Goal: Task Accomplishment & Management: Use online tool/utility

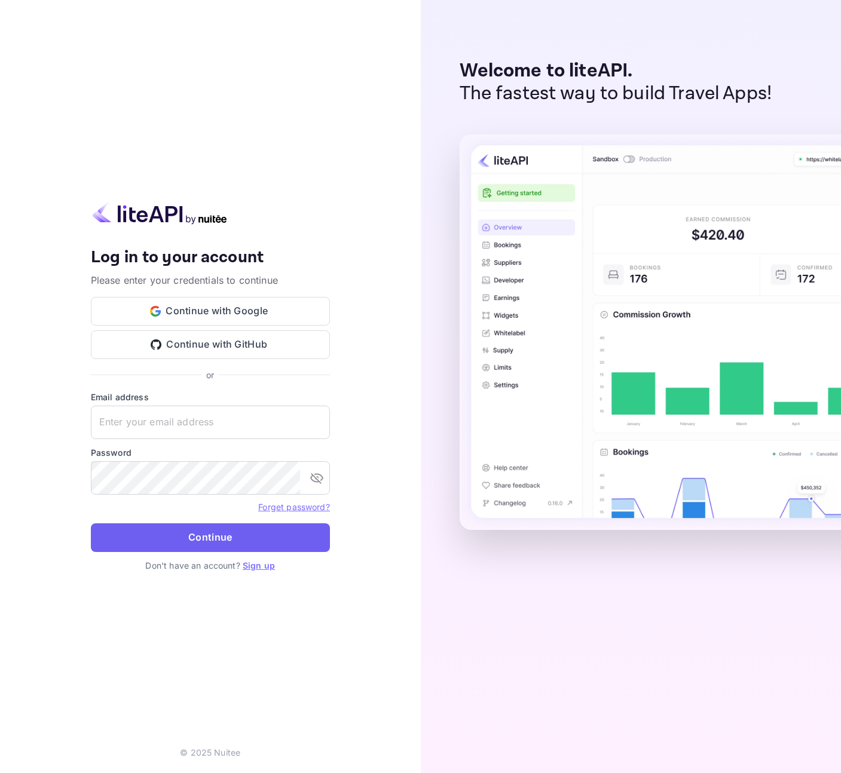
type input "[EMAIL_ADDRESS][DOMAIN_NAME]"
click at [225, 541] on button "Continue" at bounding box center [210, 537] width 239 height 29
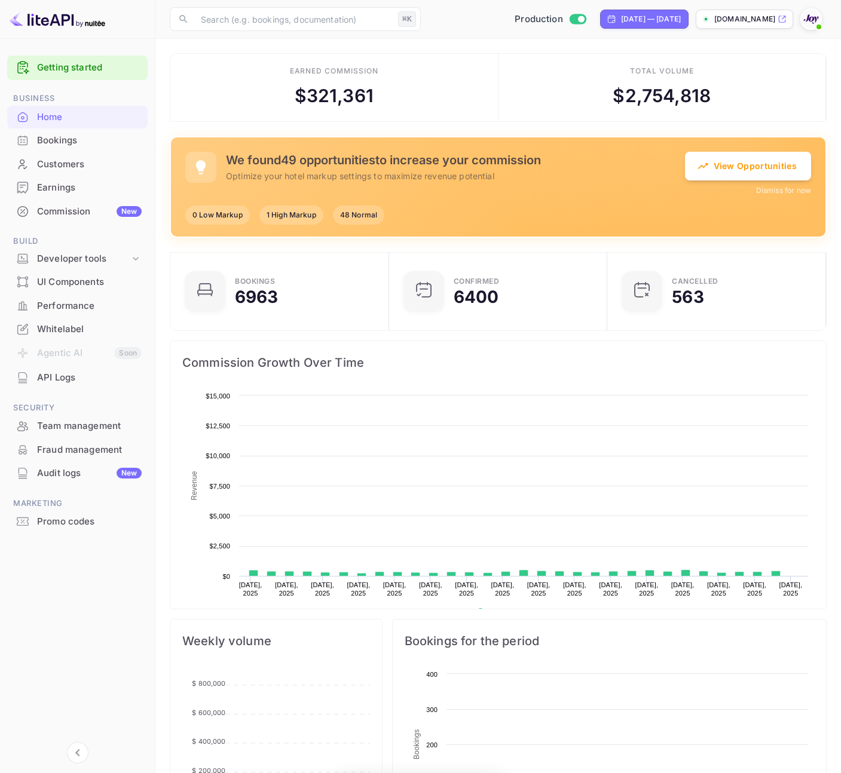
scroll to position [194, 212]
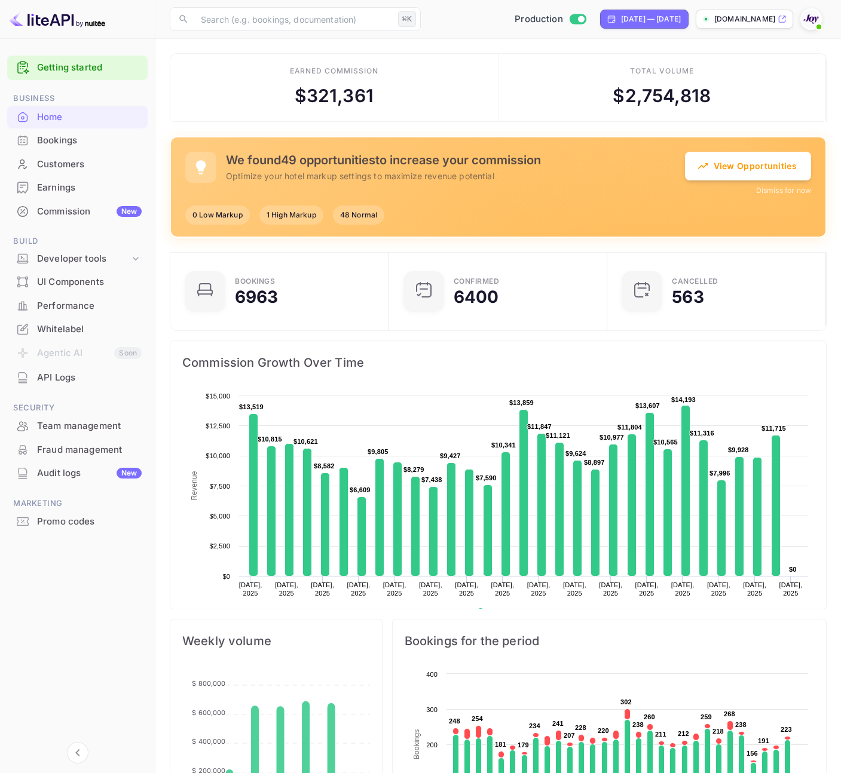
click at [58, 527] on div "Promo codes" at bounding box center [89, 522] width 105 height 14
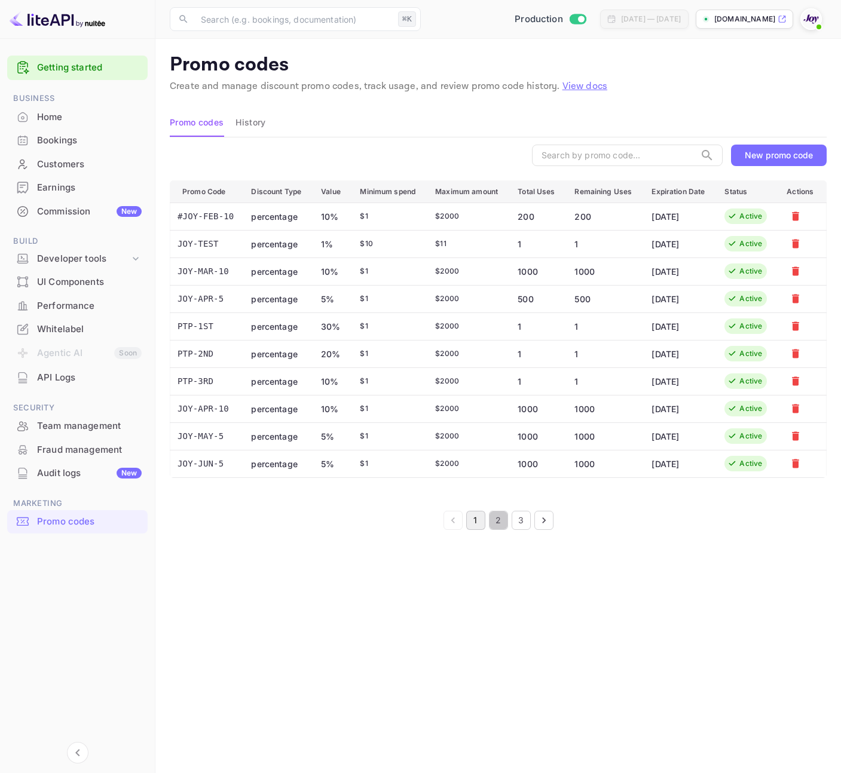
click at [494, 519] on button "2" at bounding box center [498, 520] width 19 height 19
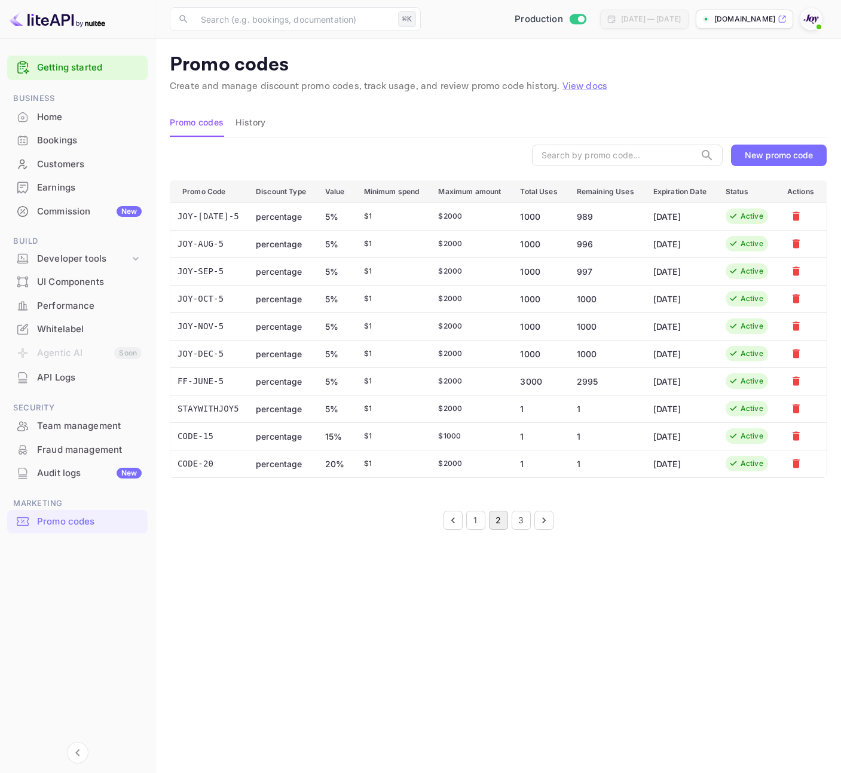
click at [517, 522] on button "3" at bounding box center [520, 520] width 19 height 19
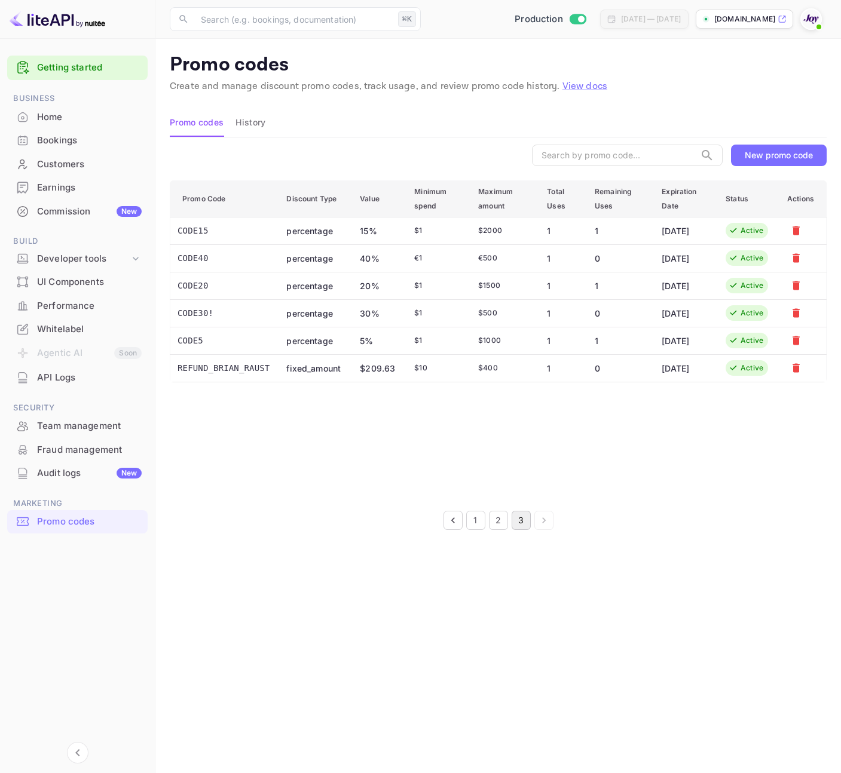
click at [450, 520] on icon "Go to previous page" at bounding box center [453, 520] width 12 height 12
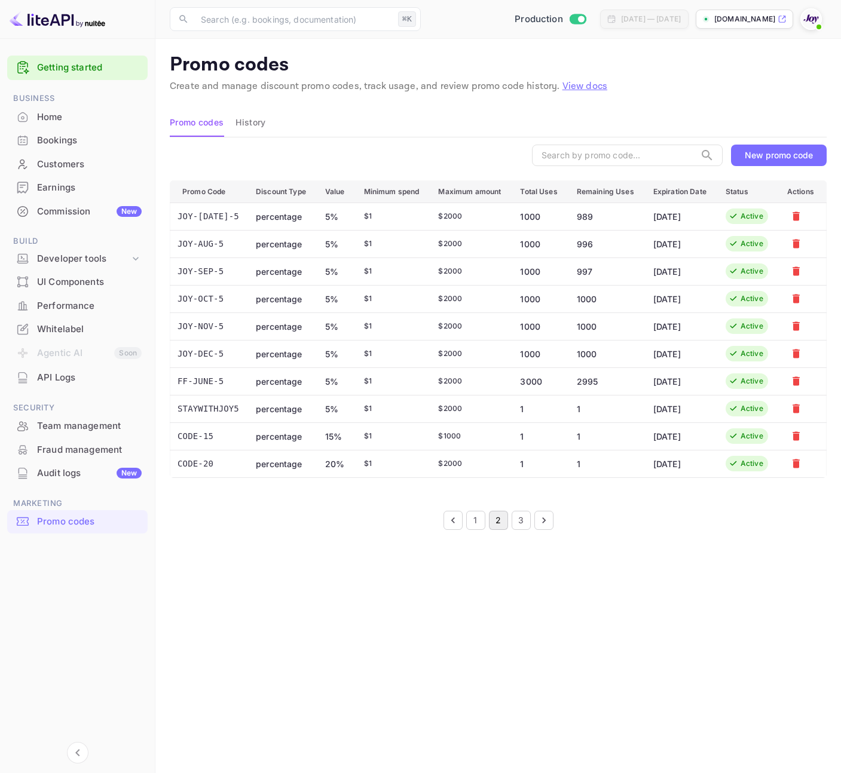
click at [450, 520] on icon "Go to previous page" at bounding box center [453, 520] width 12 height 12
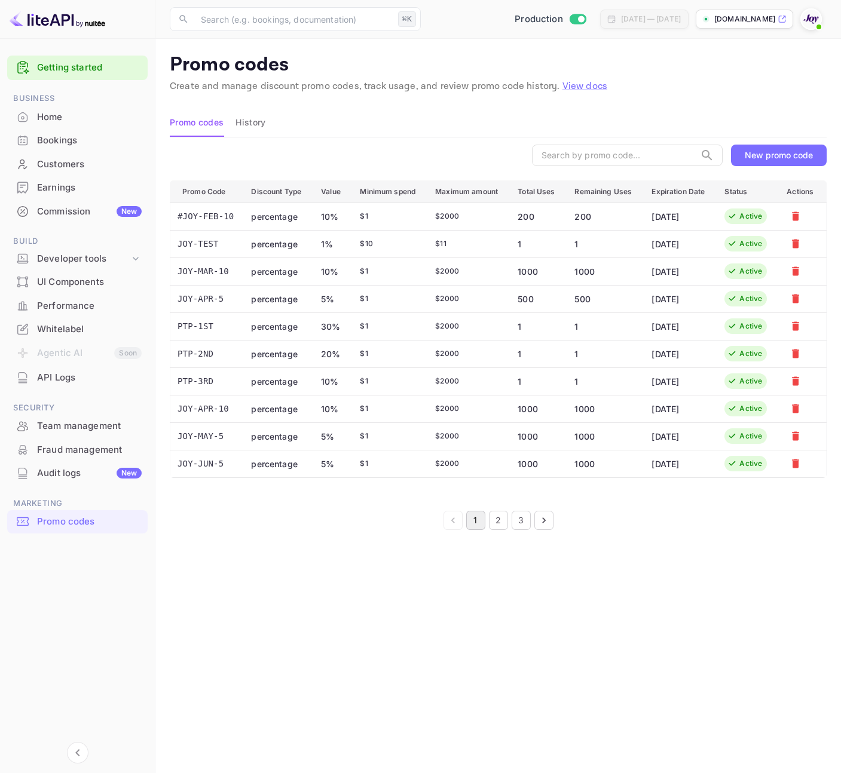
click at [450, 520] on li "pagination navigation" at bounding box center [453, 520] width 23 height 19
click at [802, 156] on div "New promo code" at bounding box center [778, 155] width 68 height 10
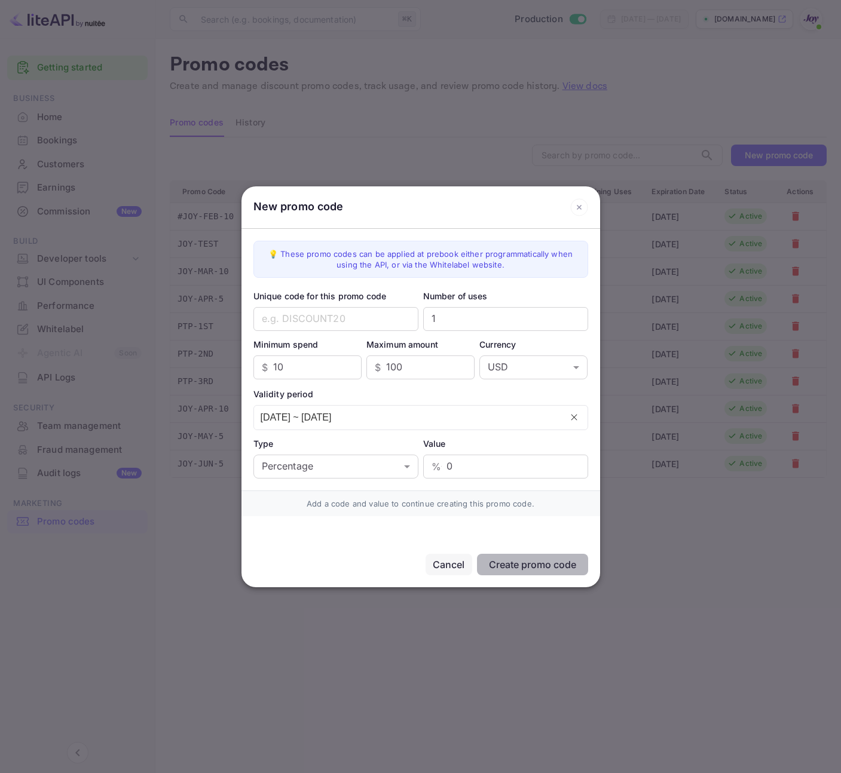
click at [572, 205] on icon at bounding box center [579, 207] width 18 height 18
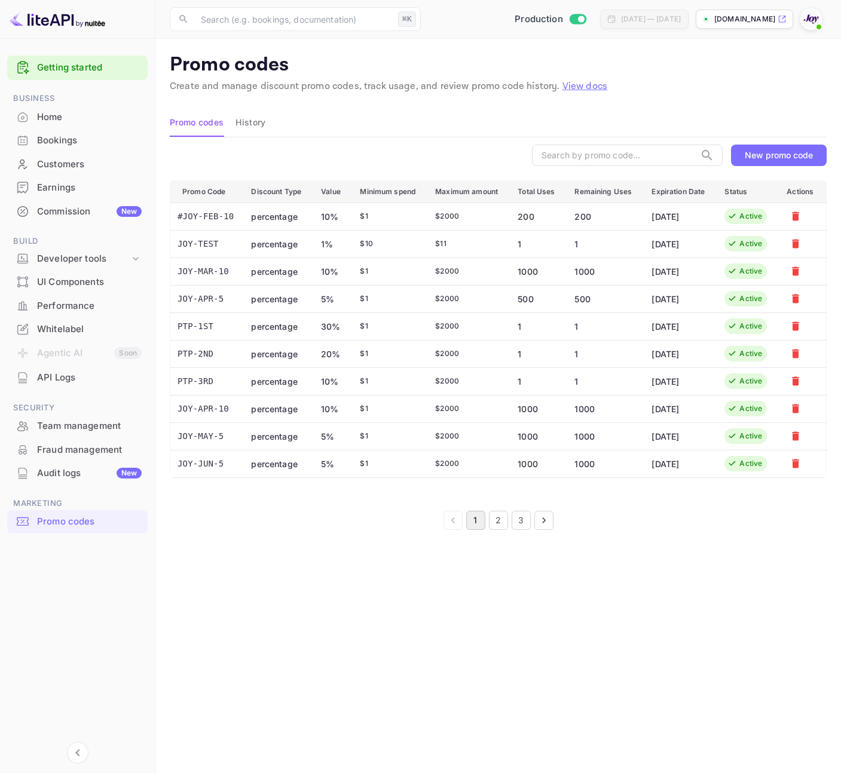
click at [495, 522] on button "2" at bounding box center [498, 520] width 19 height 19
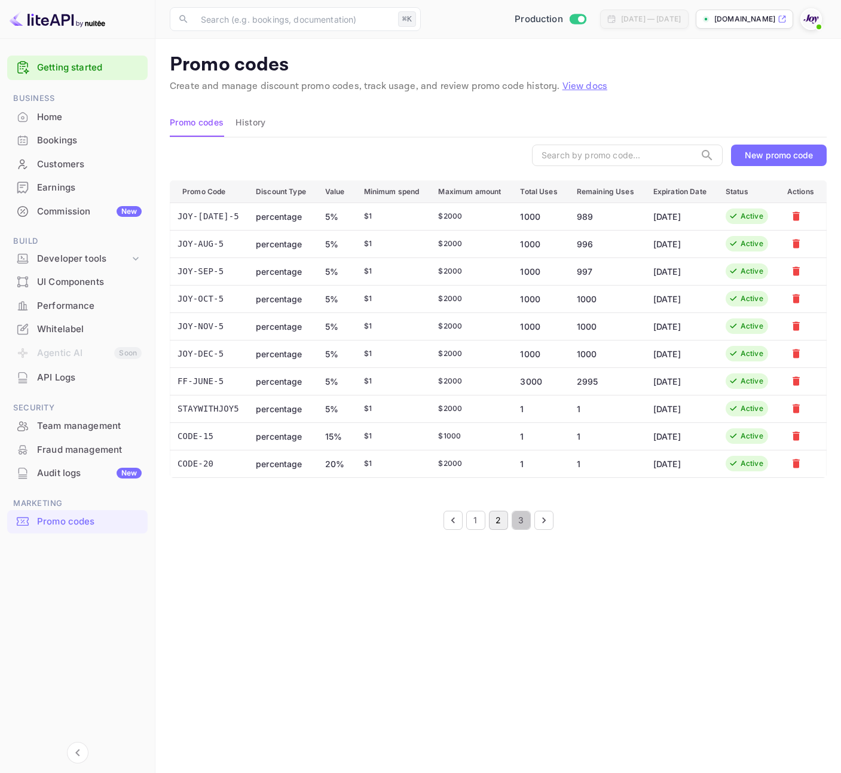
click at [517, 522] on button "3" at bounding box center [520, 520] width 19 height 19
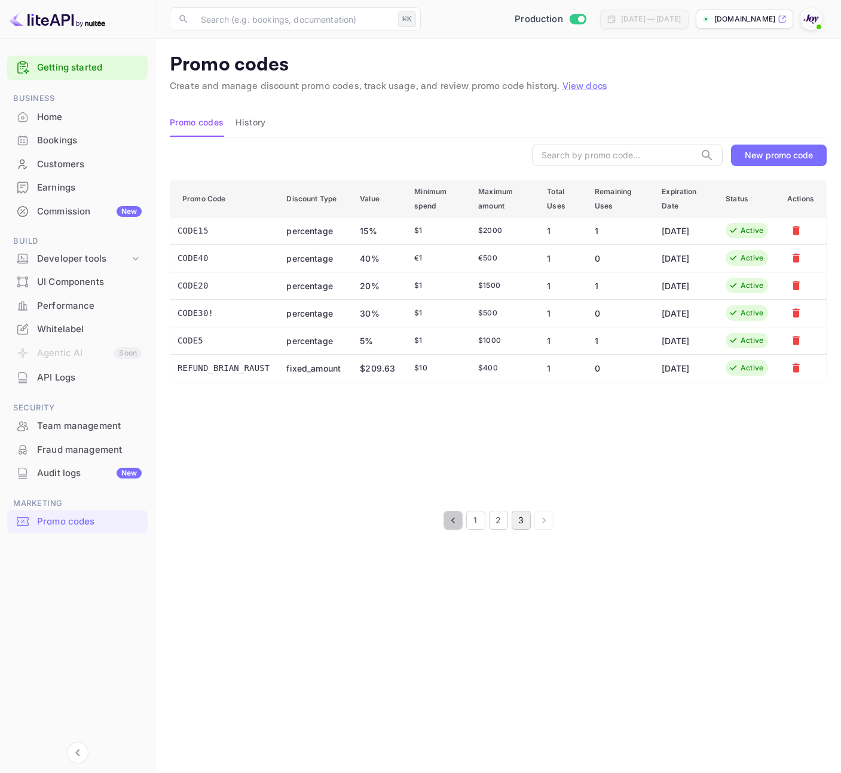
click at [451, 519] on icon "Go to previous page" at bounding box center [452, 520] width 4 height 6
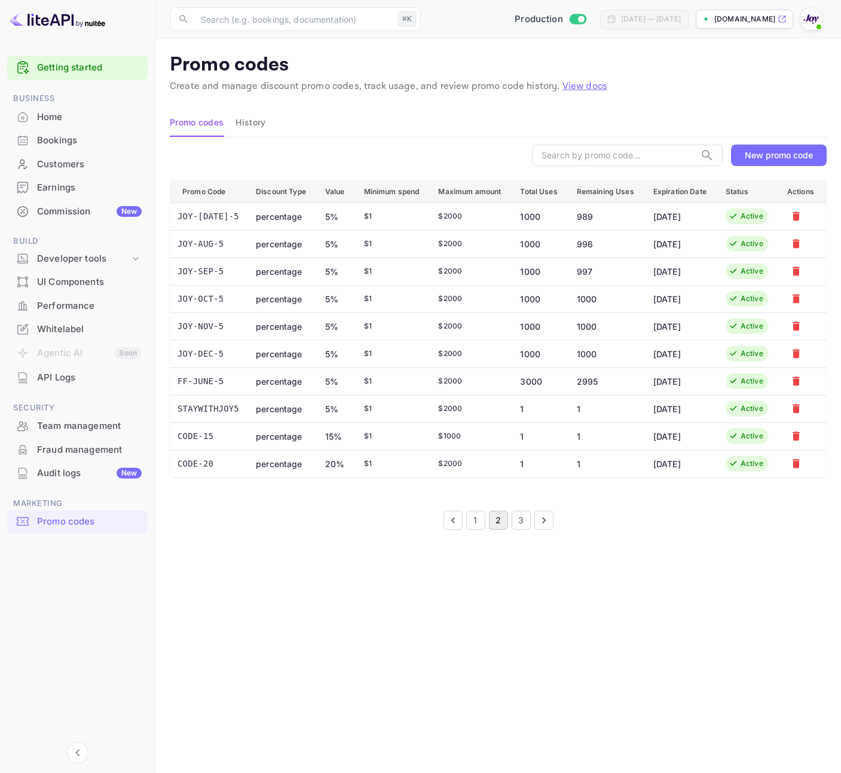
click at [744, 155] on div "New promo code" at bounding box center [778, 155] width 68 height 10
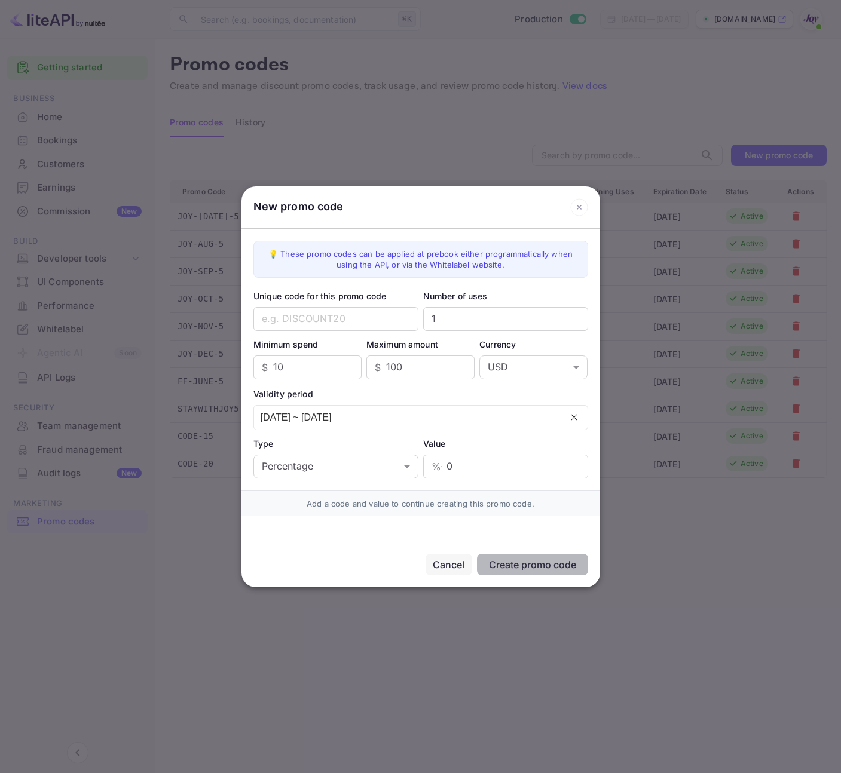
click at [584, 205] on icon at bounding box center [579, 207] width 18 height 18
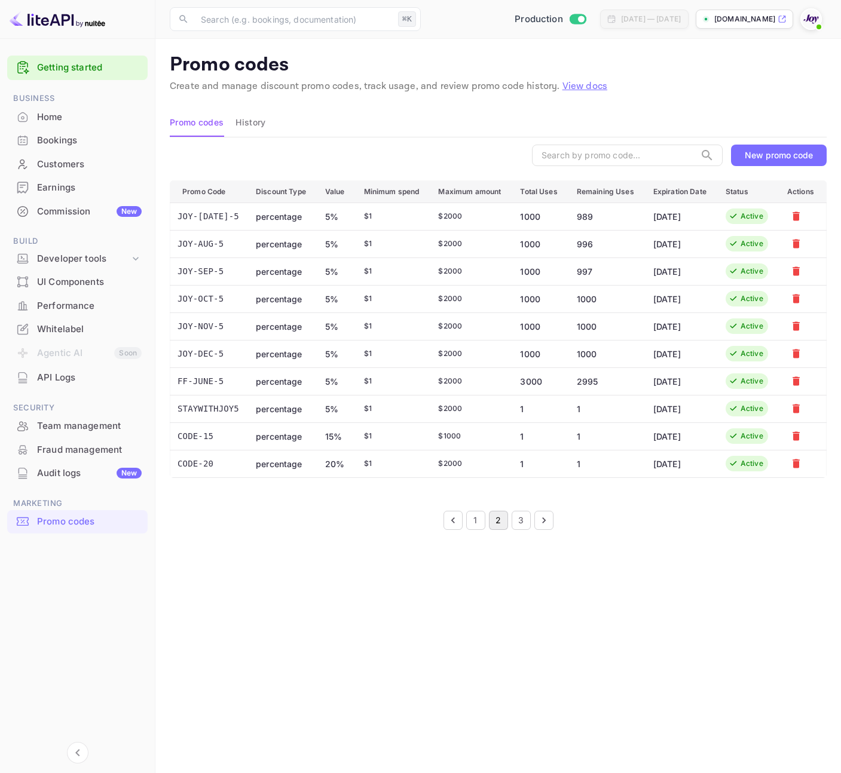
click at [765, 150] on div "New promo code" at bounding box center [778, 155] width 68 height 10
